Goal: Transaction & Acquisition: Purchase product/service

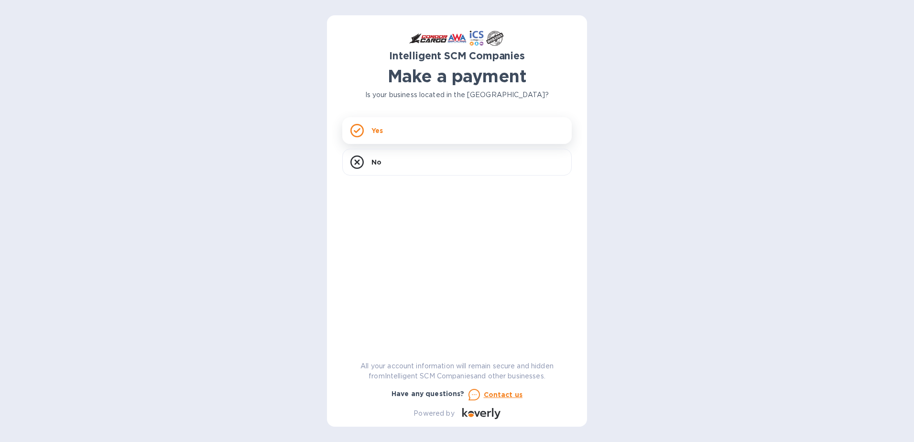
click at [374, 126] on p "Yes" at bounding box center [376, 131] width 11 height 10
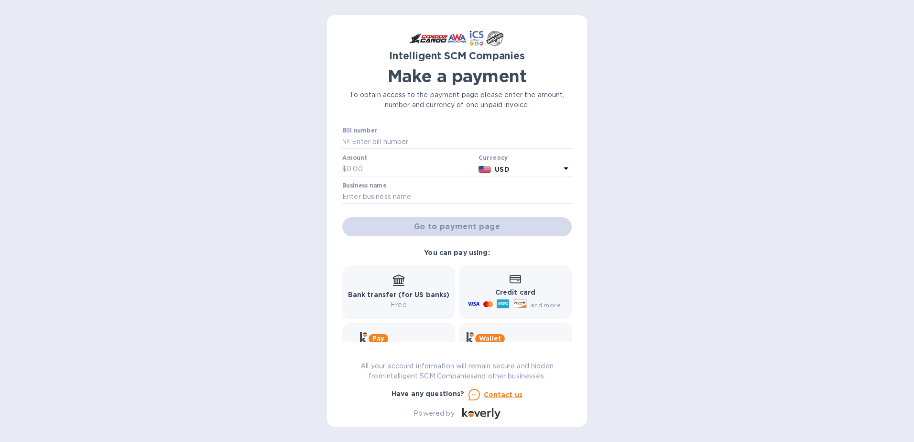
click at [526, 287] on p "Credit card" at bounding box center [515, 292] width 100 height 10
click at [401, 141] on input "text" at bounding box center [461, 142] width 222 height 14
click at [353, 146] on input "text" at bounding box center [461, 142] width 222 height 14
type input "S00510529"
type input "1,541.80"
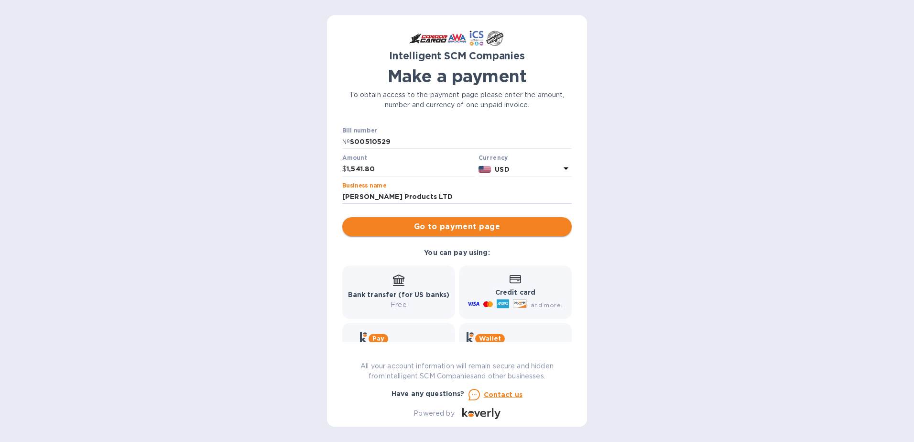
type input "[PERSON_NAME] Products LTD"
click at [493, 225] on span "Go to payment page" at bounding box center [457, 226] width 214 height 11
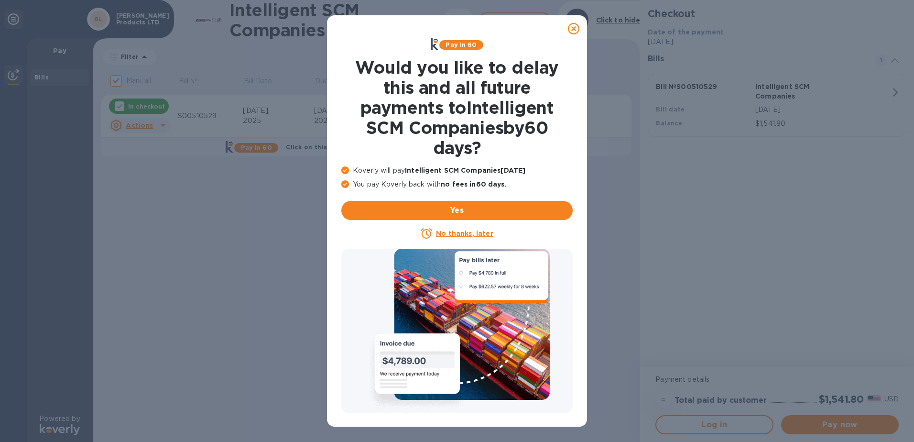
click at [454, 233] on u "No thanks, later" at bounding box center [464, 233] width 57 height 8
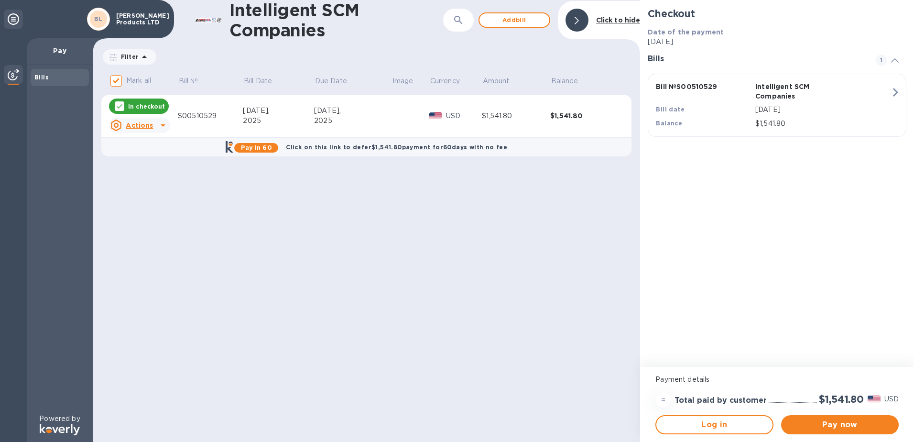
click at [157, 123] on icon at bounding box center [162, 124] width 11 height 11
click at [147, 108] on div at bounding box center [457, 221] width 914 height 442
click at [499, 202] on div "Intelligent SCM Companies ​ Add [PERSON_NAME] to hide Filter Amount Mark all Bi…" at bounding box center [366, 221] width 547 height 442
click at [821, 423] on span "Pay now" at bounding box center [839, 424] width 102 height 11
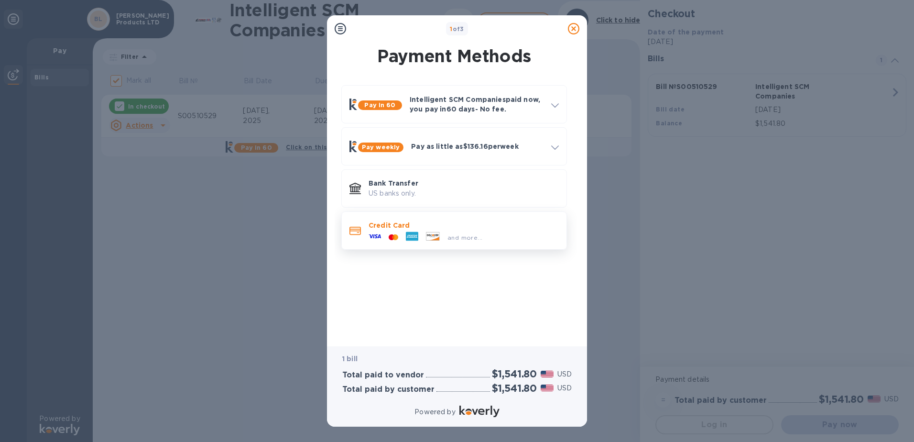
click at [420, 233] on div at bounding box center [412, 237] width 20 height 14
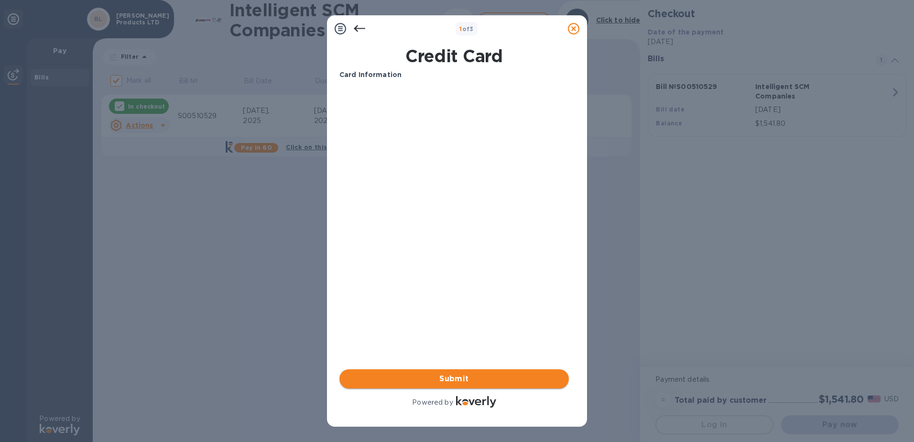
click at [477, 378] on span "Submit" at bounding box center [454, 378] width 214 height 11
